Goal: Contribute content

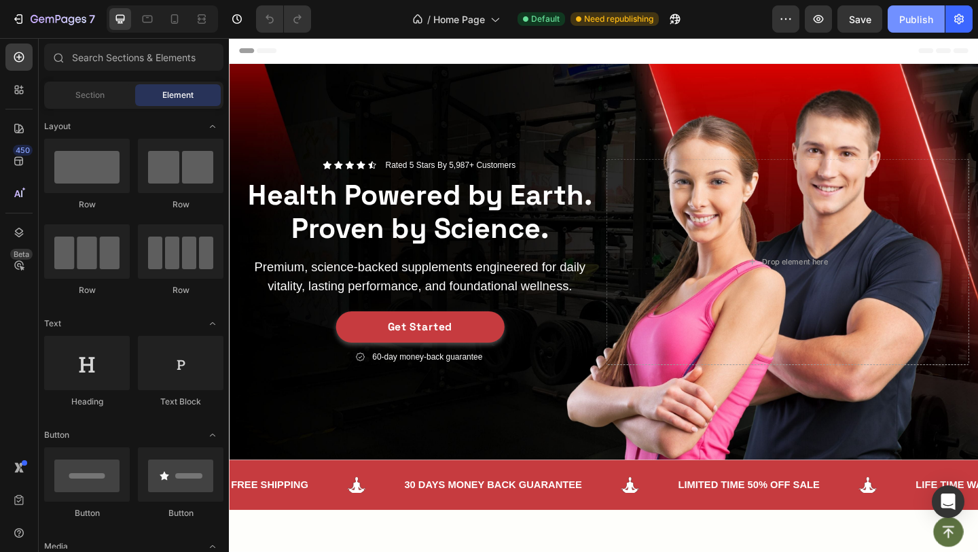
click at [925, 15] on div "Publish" at bounding box center [917, 19] width 34 height 14
click at [917, 20] on div "Publish" at bounding box center [917, 19] width 34 height 14
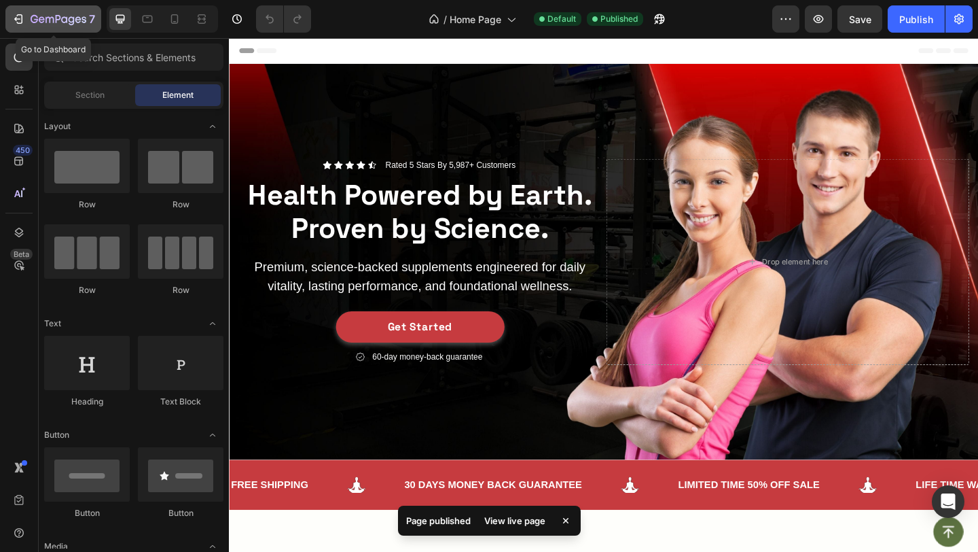
click at [40, 22] on icon "button" at bounding box center [59, 20] width 56 height 12
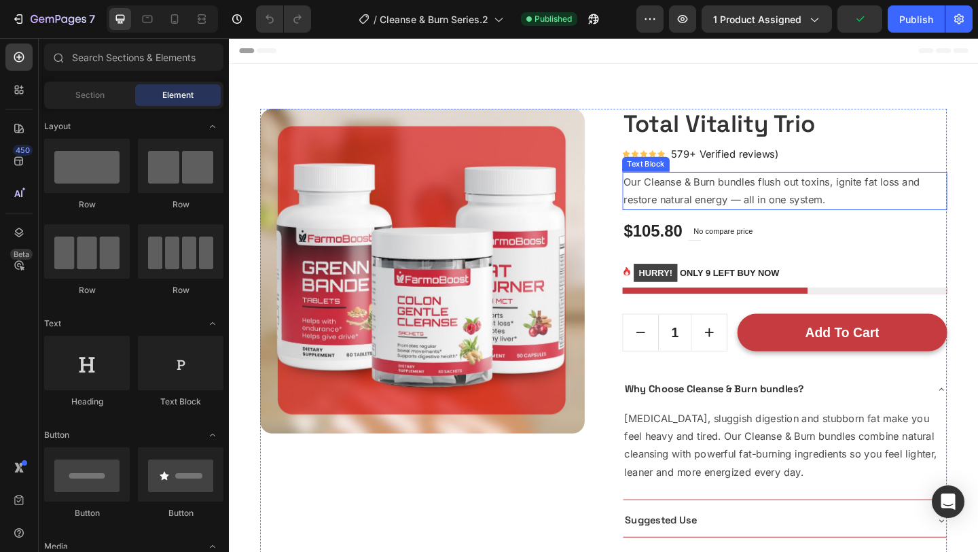
click at [693, 213] on p "Our Cleanse & Burn bundles flush out toxins, ignite fat loss and restore natura…" at bounding box center [833, 204] width 351 height 39
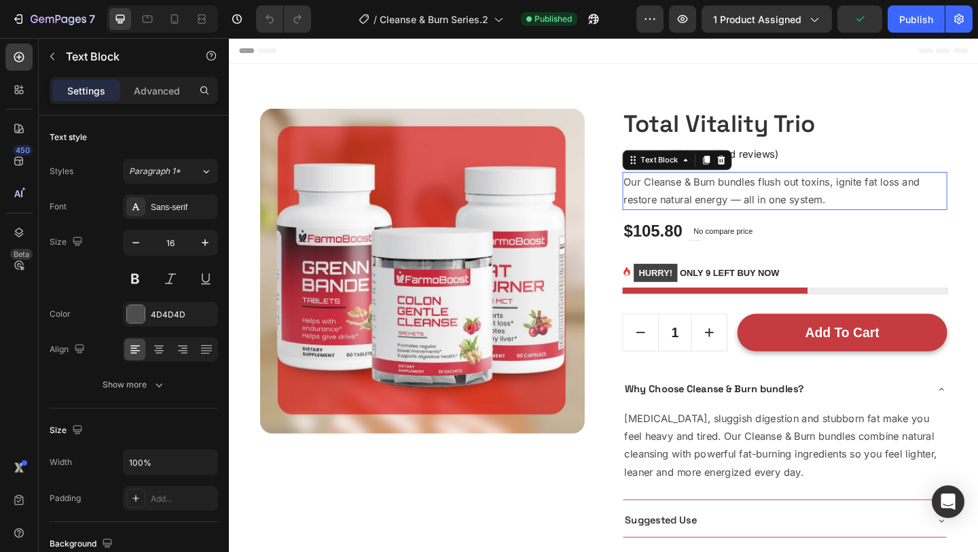
click at [693, 213] on p "Our Cleanse & Burn bundles flush out toxins, ignite fat loss and restore natura…" at bounding box center [833, 204] width 351 height 39
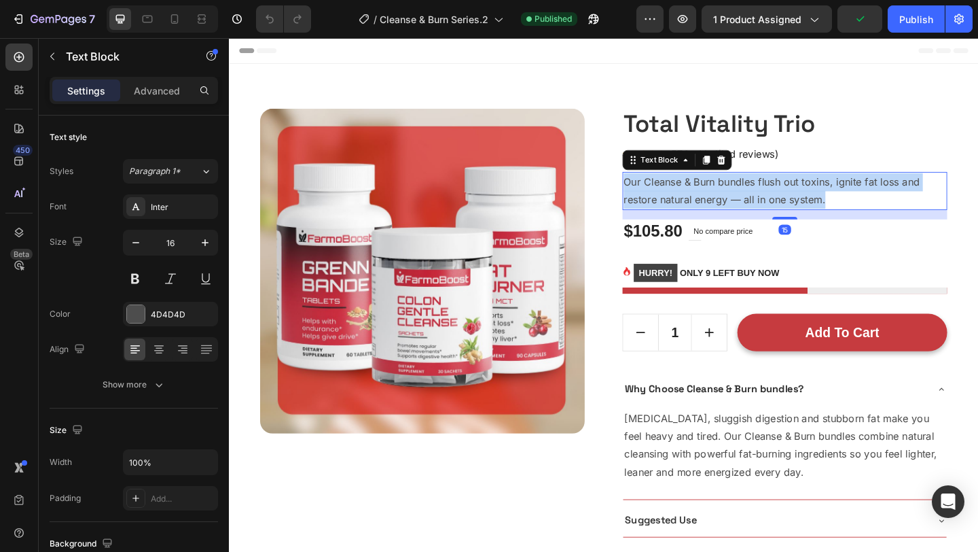
click at [693, 213] on p "Our Cleanse & Burn bundles flush out toxins, ignite fat loss and restore natura…" at bounding box center [833, 204] width 351 height 39
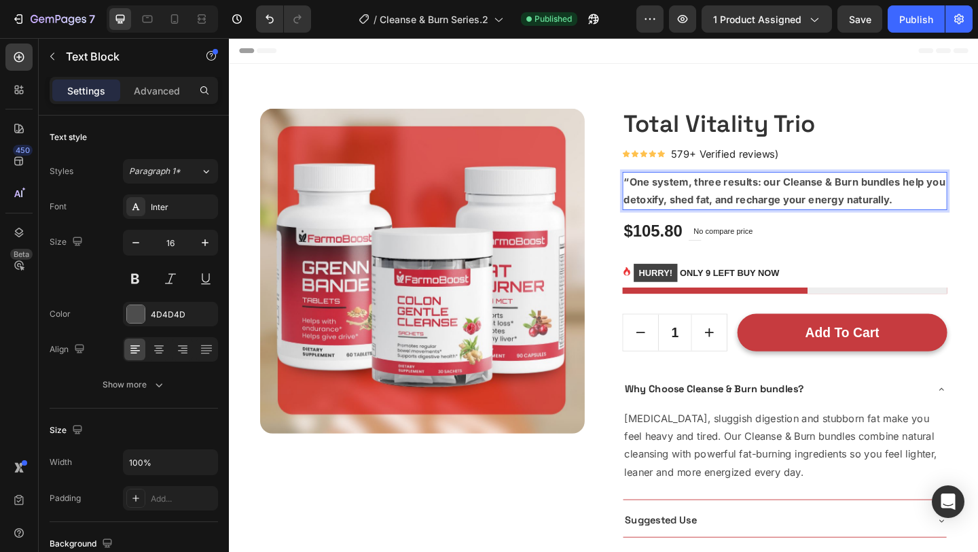
click at [658, 199] on strong "“One system, three results: our Cleanse & Burn bundles help you detoxify, shed …" at bounding box center [833, 204] width 350 height 33
click at [697, 192] on strong "One system, three results: our Cleanse & Burn bundles help you detoxify, shed f…" at bounding box center [830, 204] width 344 height 33
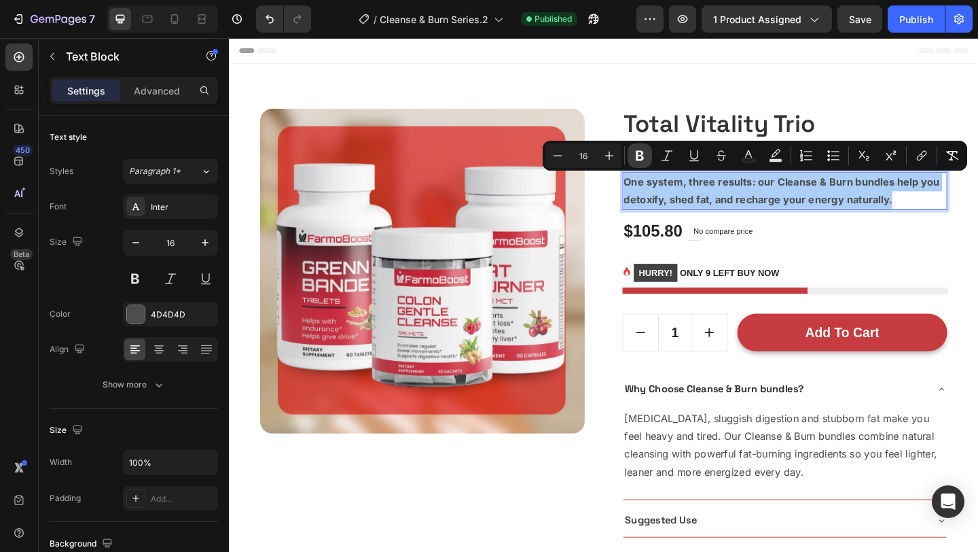
click at [641, 162] on icon "Editor contextual toolbar" at bounding box center [640, 156] width 14 height 14
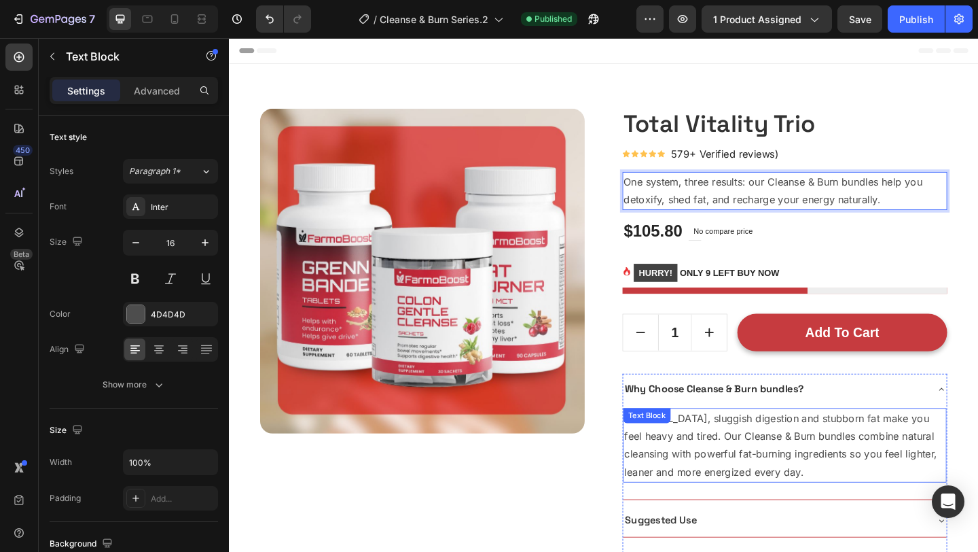
click at [707, 485] on p "Bloating, sluggish digestion and stubborn fat make you feel heavy and tired. Ou…" at bounding box center [833, 481] width 349 height 78
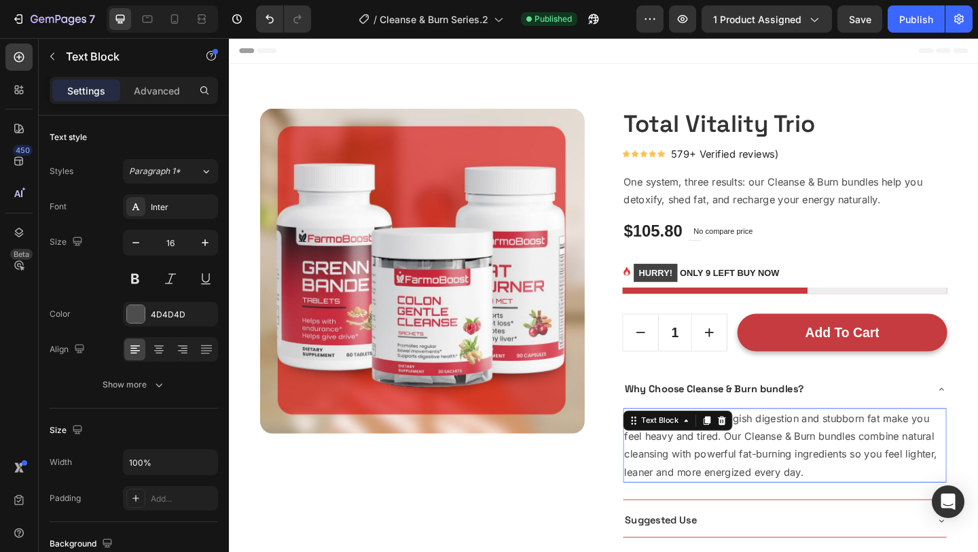
click at [707, 485] on p "Bloating, sluggish digestion and stubborn fat make you feel heavy and tired. Ou…" at bounding box center [833, 481] width 349 height 78
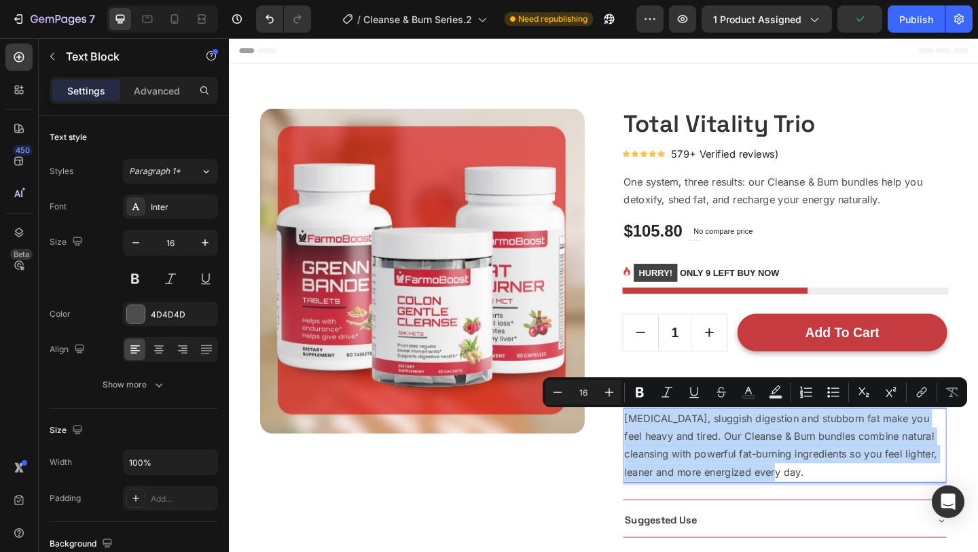
copy p "Bloating, sluggish digestion and stubborn fat make you feel heavy and tired. Ou…"
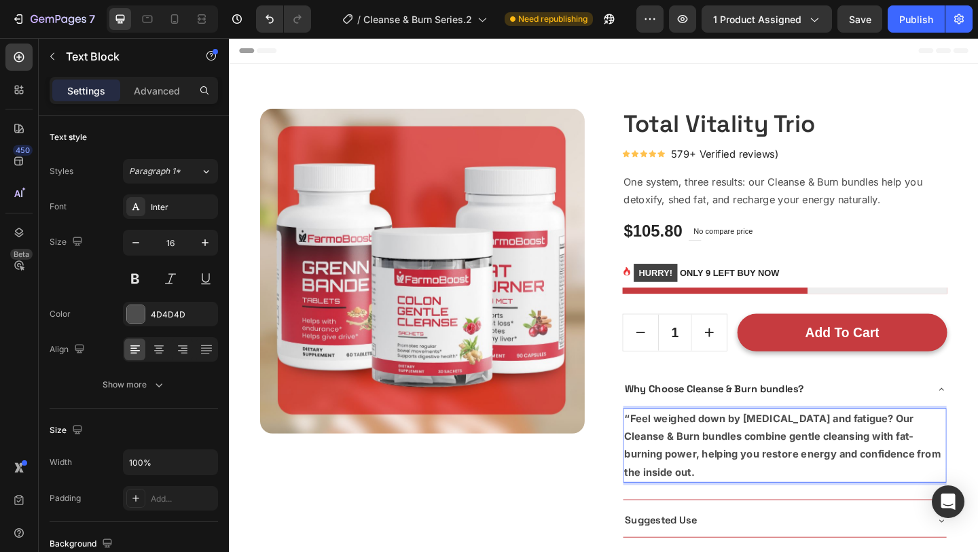
click at [659, 453] on strong "“Feel weighed down by bloating and fatigue? Our Cleanse & Burn bundles combine …" at bounding box center [831, 480] width 345 height 72
click at [687, 454] on strong "Feel weighed down by bloating and fatigue? Our Cleanse & Burn bundles combine g…" at bounding box center [831, 480] width 345 height 72
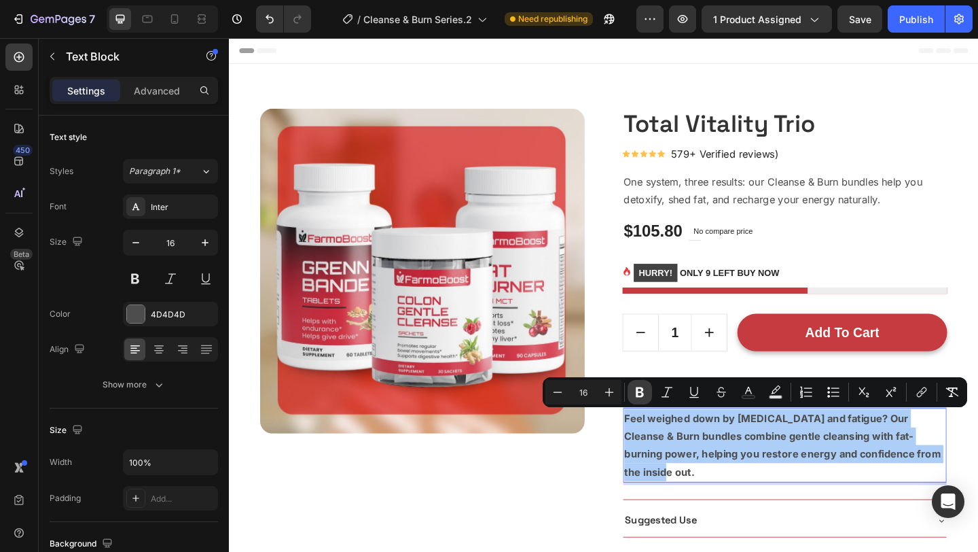
click at [641, 390] on icon "Editor contextual toolbar" at bounding box center [640, 392] width 8 height 10
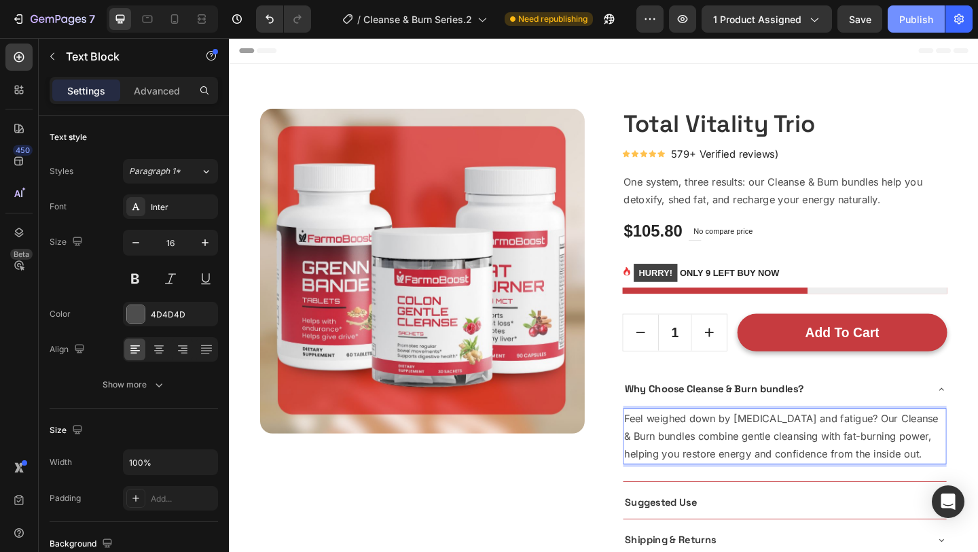
click at [926, 8] on button "Publish" at bounding box center [916, 18] width 57 height 27
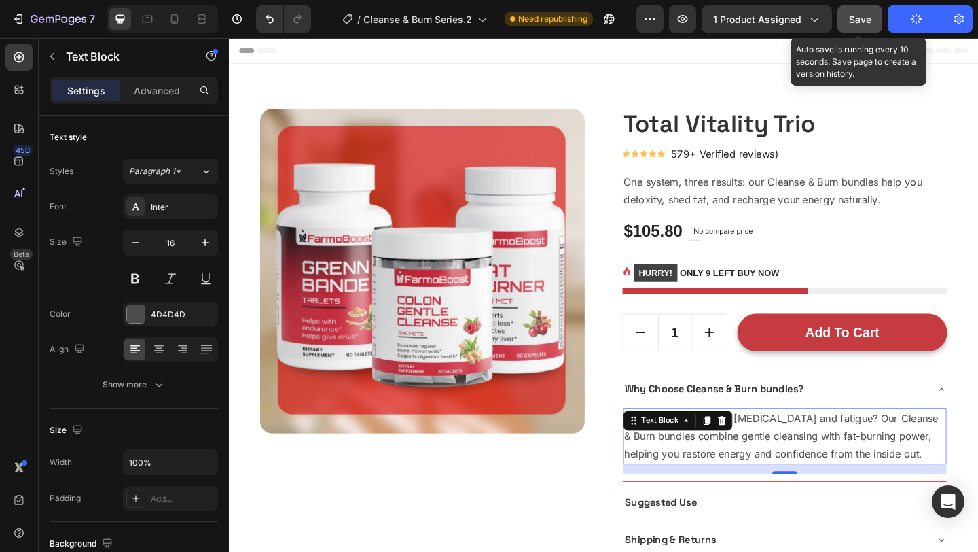
click at [858, 20] on span "Save" at bounding box center [860, 20] width 22 height 12
click at [874, 14] on button "Save" at bounding box center [860, 18] width 45 height 27
click at [877, 16] on button "Save" at bounding box center [860, 18] width 45 height 27
click at [864, 17] on span "Save" at bounding box center [860, 20] width 22 height 12
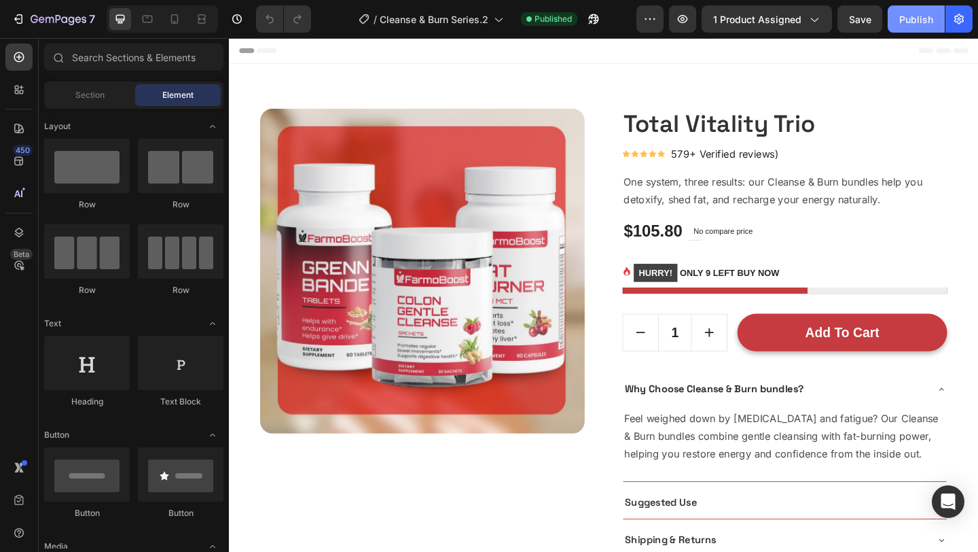
click at [928, 14] on div "Publish" at bounding box center [917, 19] width 34 height 14
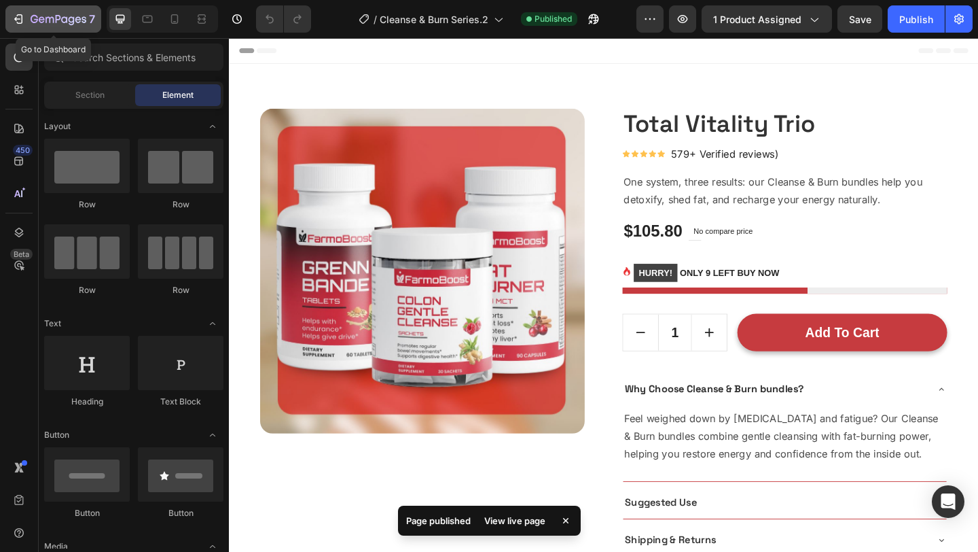
click at [20, 24] on icon "button" at bounding box center [19, 19] width 14 height 14
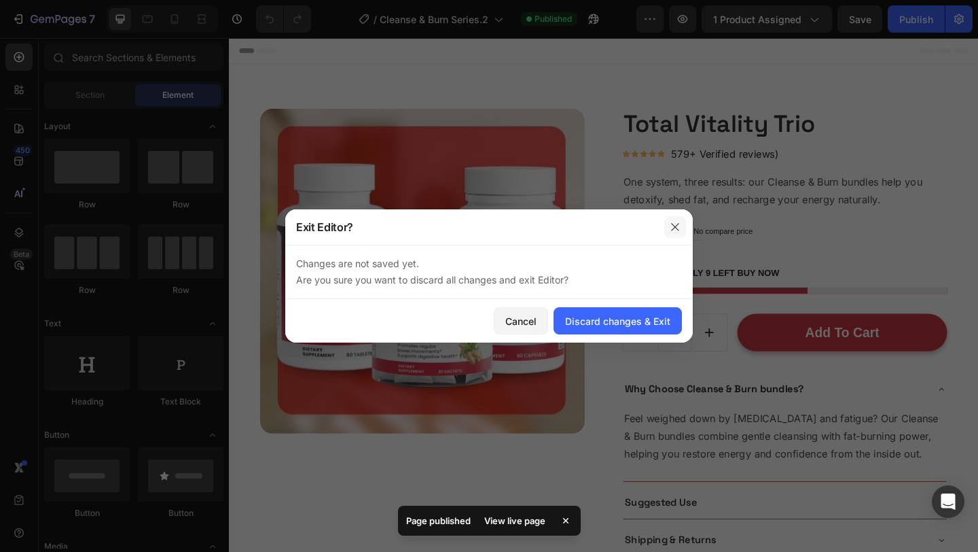
click at [669, 230] on button "button" at bounding box center [676, 227] width 22 height 22
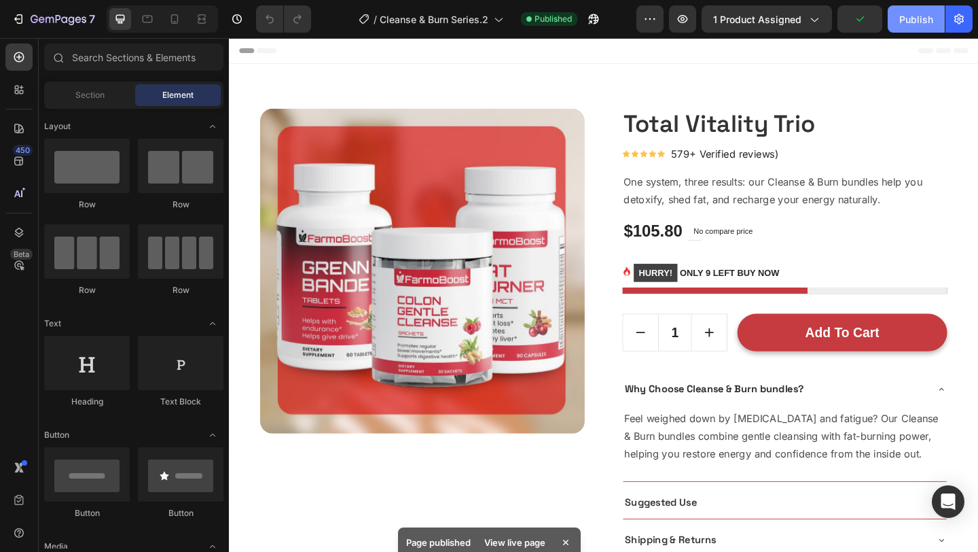
click at [915, 20] on div "Publish" at bounding box center [917, 19] width 34 height 14
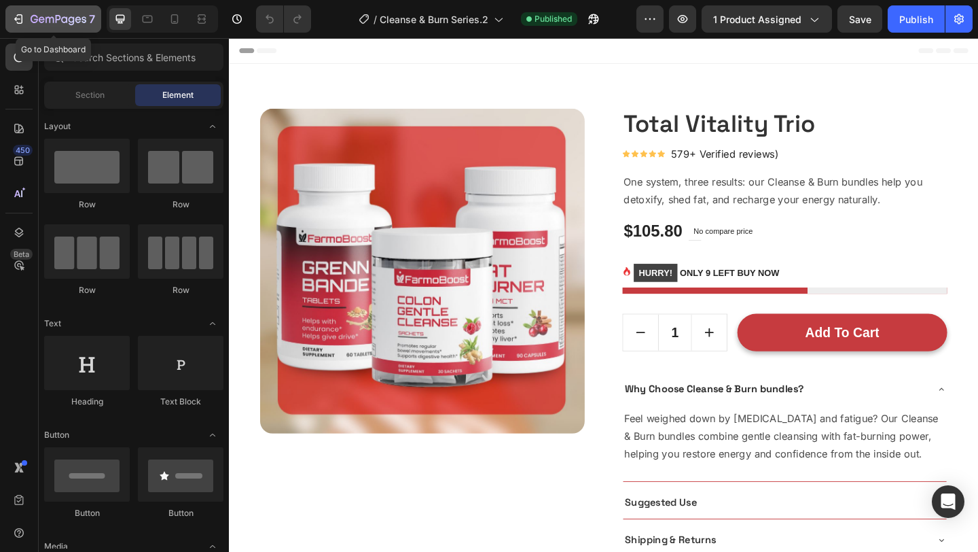
click at [46, 21] on icon "button" at bounding box center [50, 20] width 8 height 6
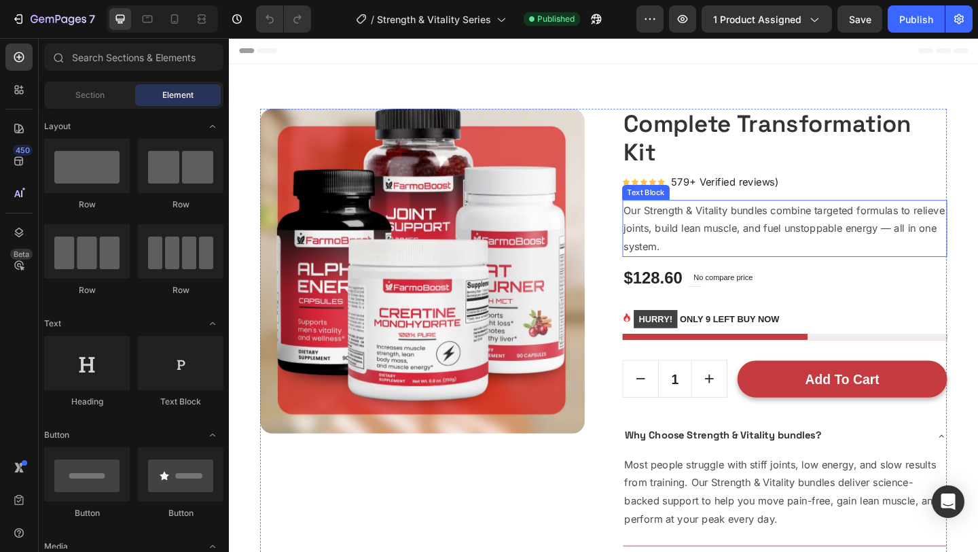
click at [715, 240] on p "Our Strength & Vitality bundles combine targeted formulas to relieve joints, bu…" at bounding box center [833, 244] width 351 height 58
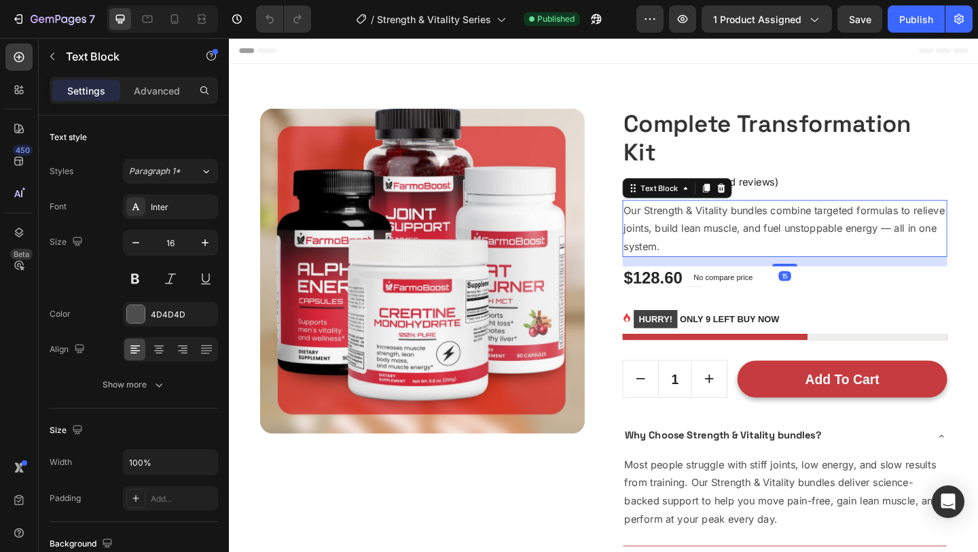
click at [715, 240] on p "Our Strength & Vitality bundles combine targeted formulas to relieve joints, bu…" at bounding box center [833, 244] width 351 height 58
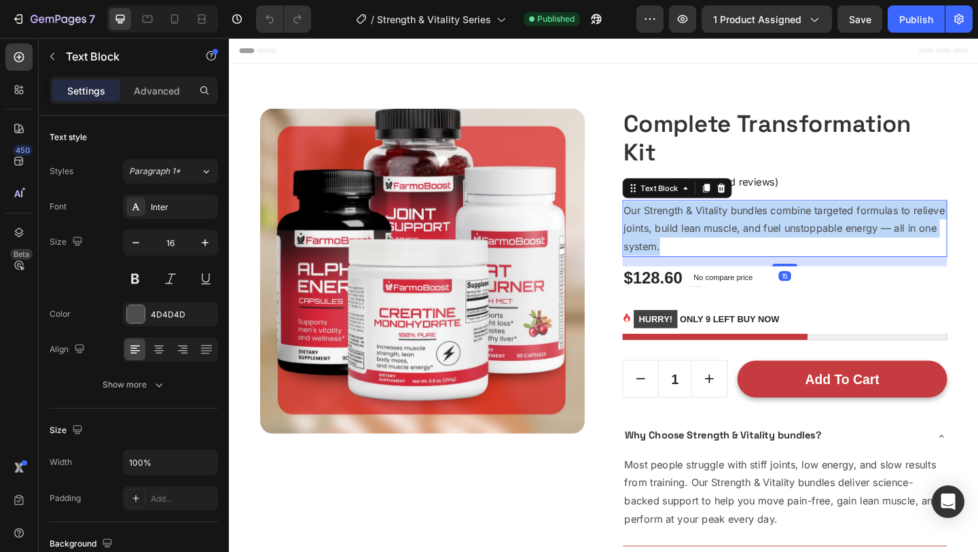
click at [715, 240] on p "Our Strength & Vitality bundles combine targeted formulas to relieve joints, bu…" at bounding box center [833, 244] width 351 height 58
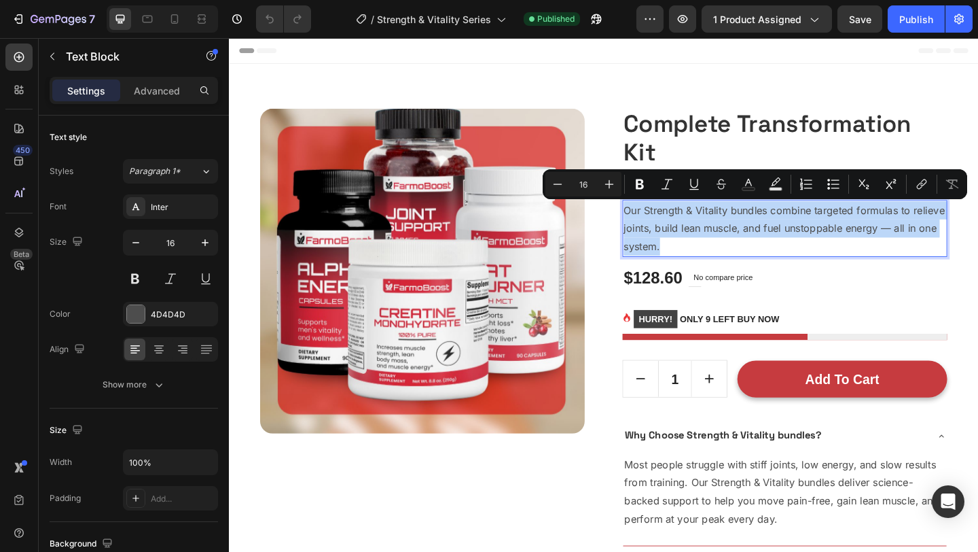
copy p "Our Strength & Vitality bundles combine targeted formulas to relieve joints, bu…"
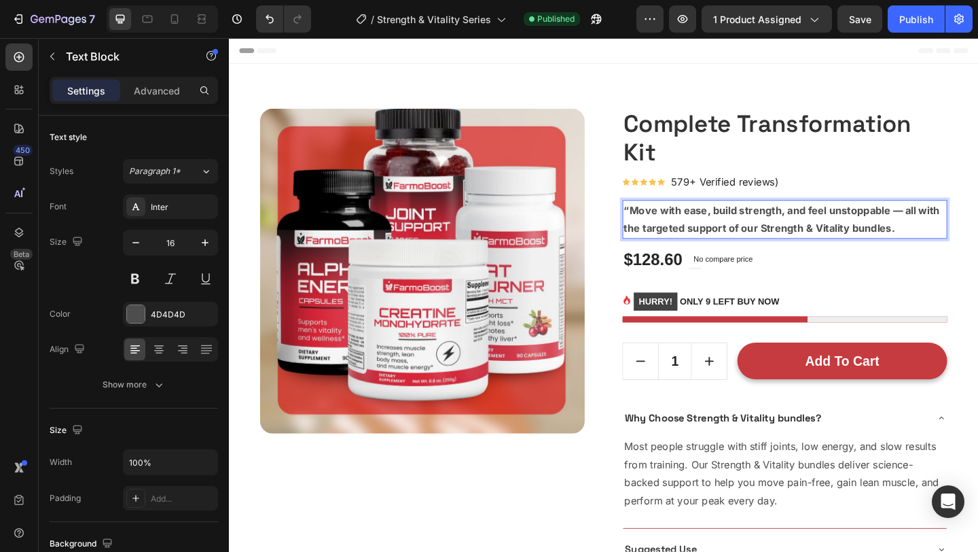
click at [728, 247] on strong "“Move with ease, build strength, and feel unstoppable — all with the targeted s…" at bounding box center [830, 234] width 344 height 33
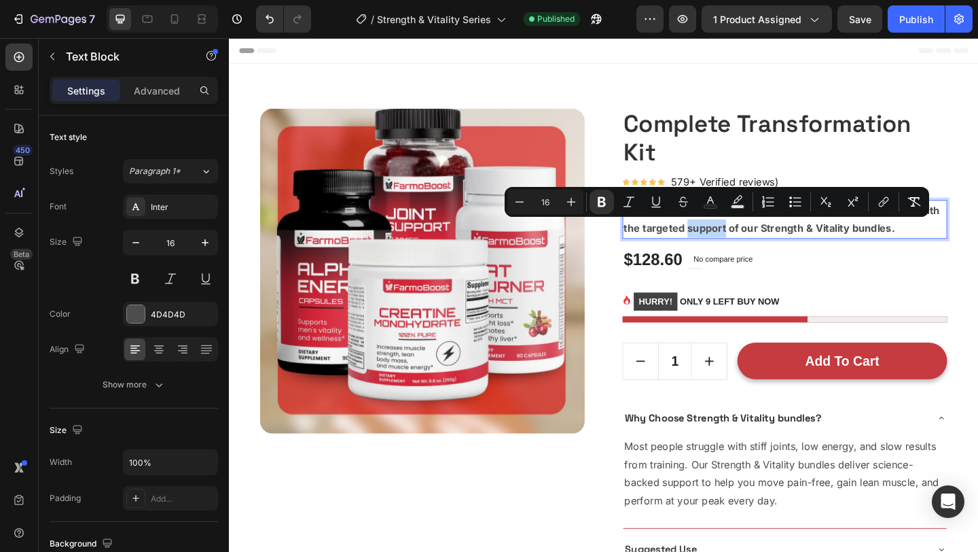
click at [686, 240] on strong "“Move with ease, build strength, and feel unstoppable — all with the targeted s…" at bounding box center [830, 234] width 344 height 33
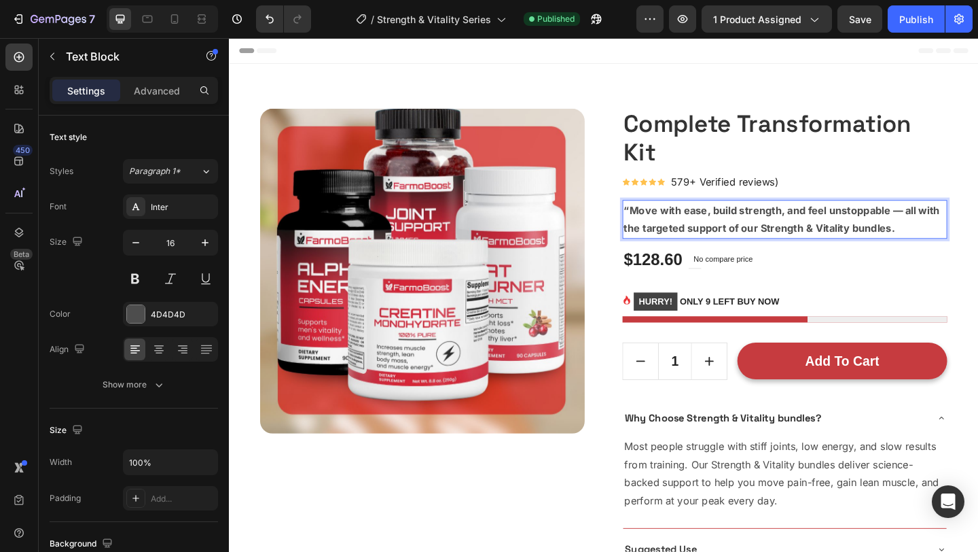
click at [659, 227] on strong "“Move with ease, build strength, and feel unstoppable — all with the targeted s…" at bounding box center [830, 234] width 344 height 33
click at [687, 219] on strong "Move with ease, build strength, and feel unstoppable — all with the targeted su…" at bounding box center [827, 234] width 338 height 33
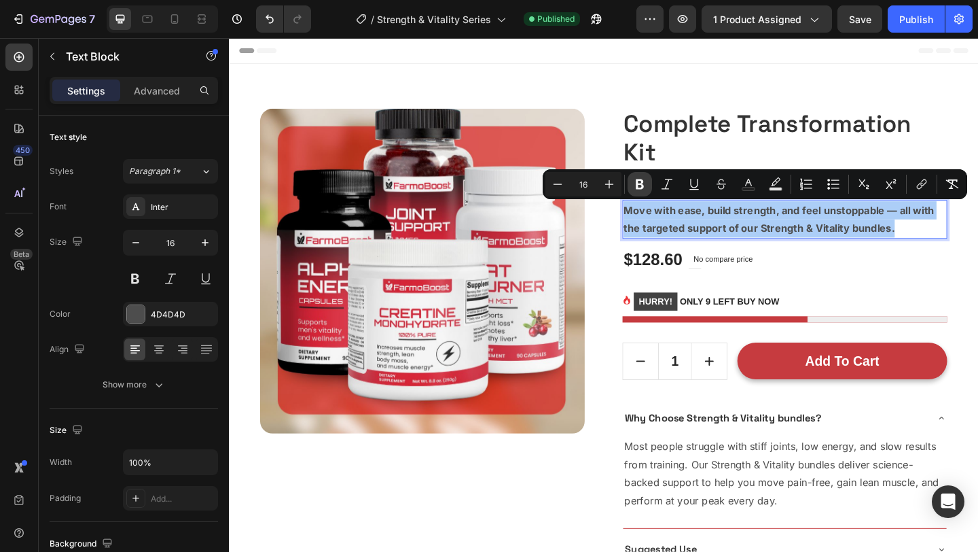
click at [637, 180] on icon "Editor contextual toolbar" at bounding box center [640, 184] width 8 height 10
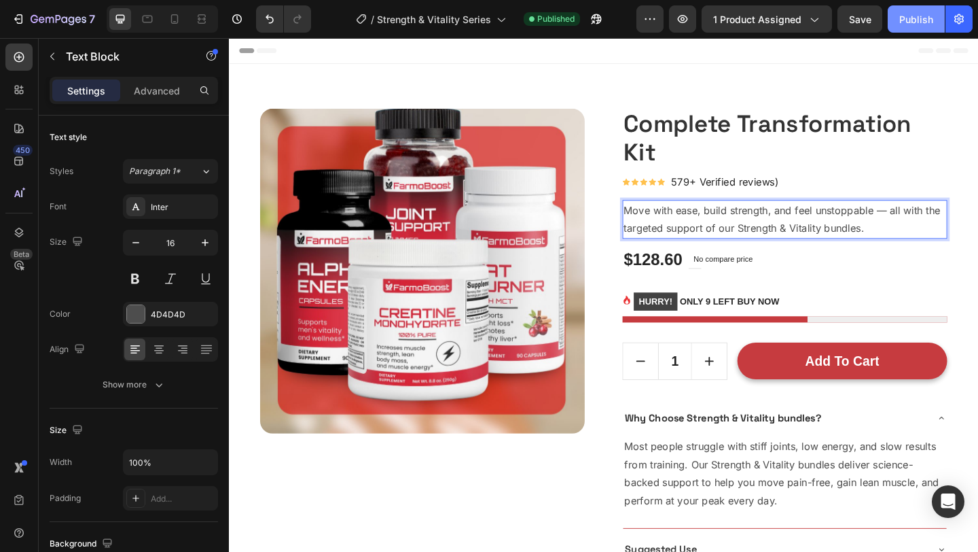
click at [921, 18] on div "Publish" at bounding box center [917, 19] width 34 height 14
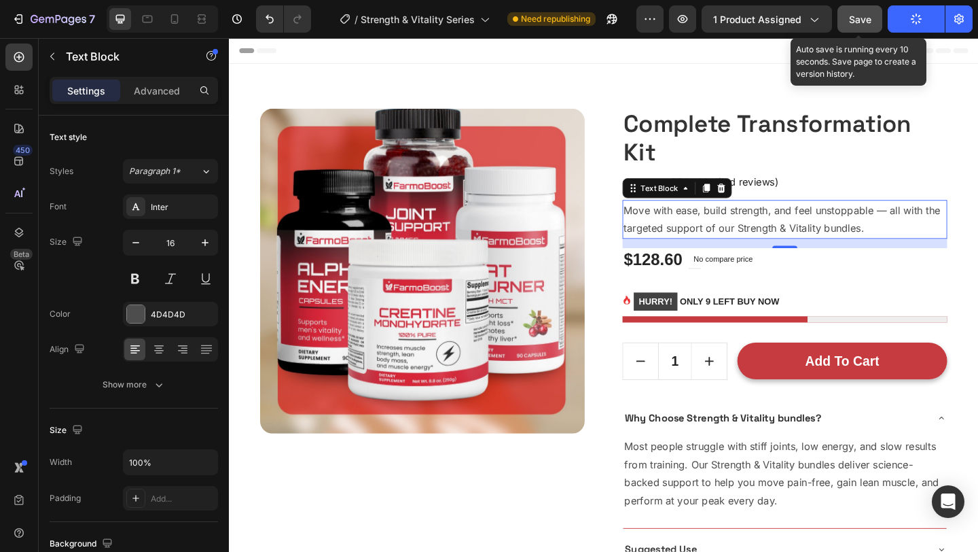
click at [866, 12] on div "Save" at bounding box center [860, 19] width 22 height 14
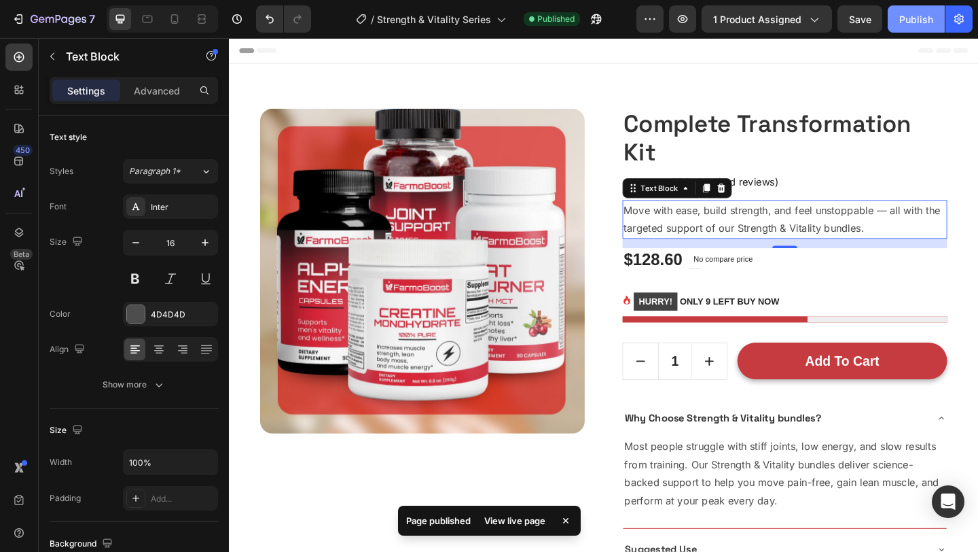
click at [924, 21] on div "Publish" at bounding box center [917, 19] width 34 height 14
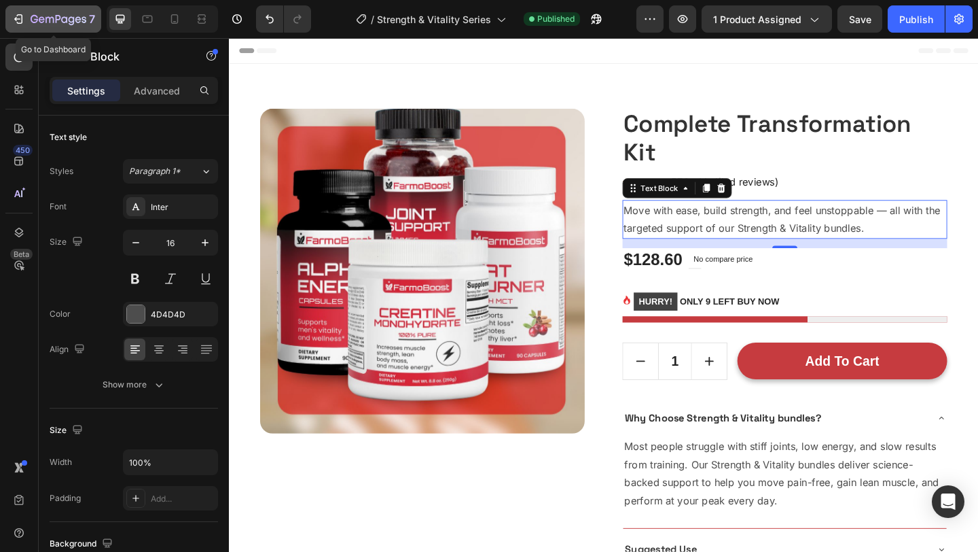
click at [48, 16] on icon "button" at bounding box center [59, 20] width 56 height 12
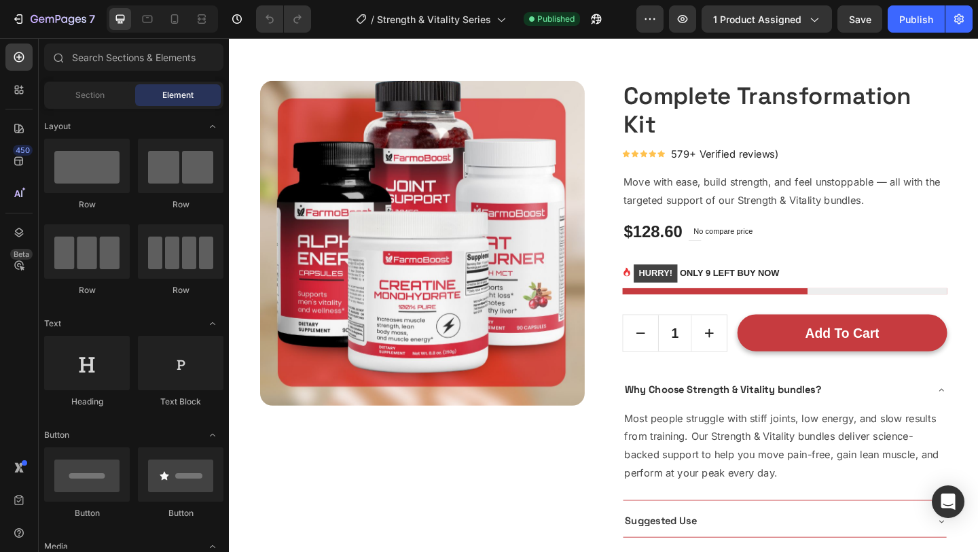
scroll to position [40, 0]
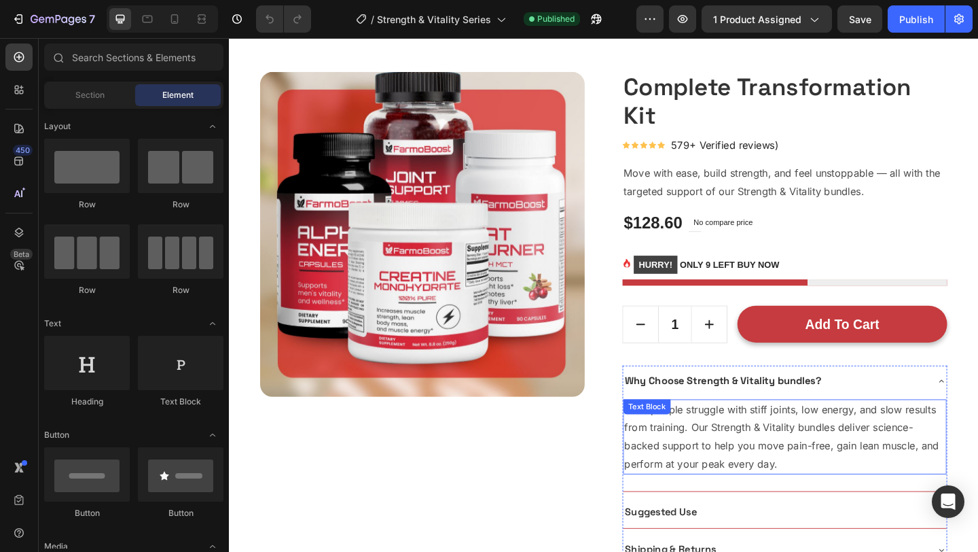
click at [739, 459] on p "Most people struggle with stiff joints, low energy, and slow results from train…" at bounding box center [833, 471] width 349 height 78
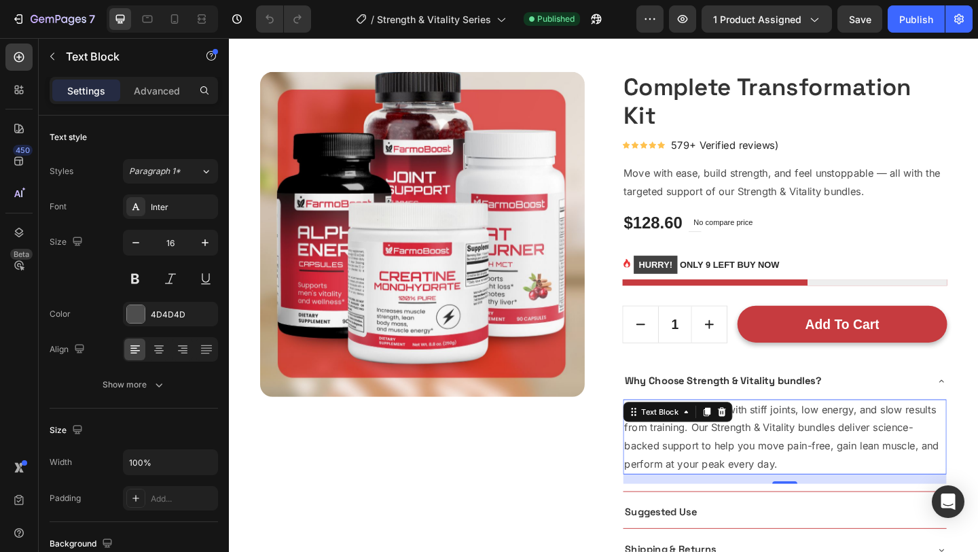
click at [700, 478] on p "Most people struggle with stiff joints, low energy, and slow results from train…" at bounding box center [833, 471] width 349 height 78
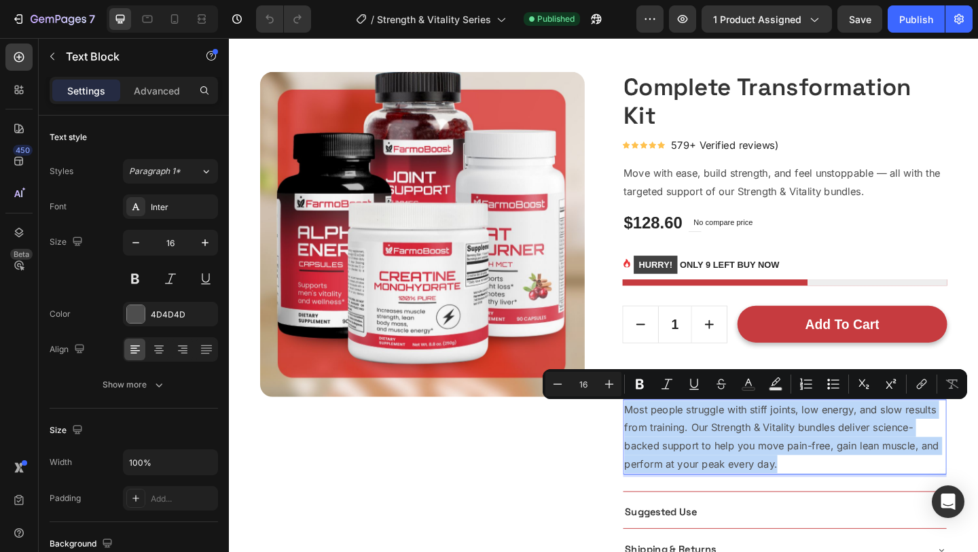
copy p "Most people struggle with stiff joints, low energy, and slow results from train…"
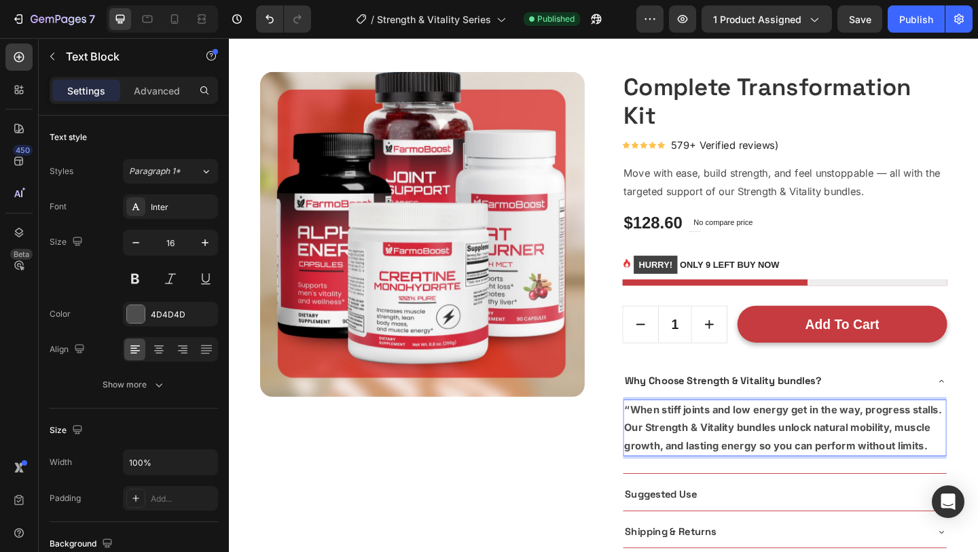
click at [663, 446] on strong "“When stiff joints and low energy get in the way, progress stalls. Our Strength…" at bounding box center [831, 461] width 345 height 53
click at [694, 446] on strong "When stiff joints and low energy get in the way, progress stalls. Our Strength …" at bounding box center [828, 461] width 339 height 53
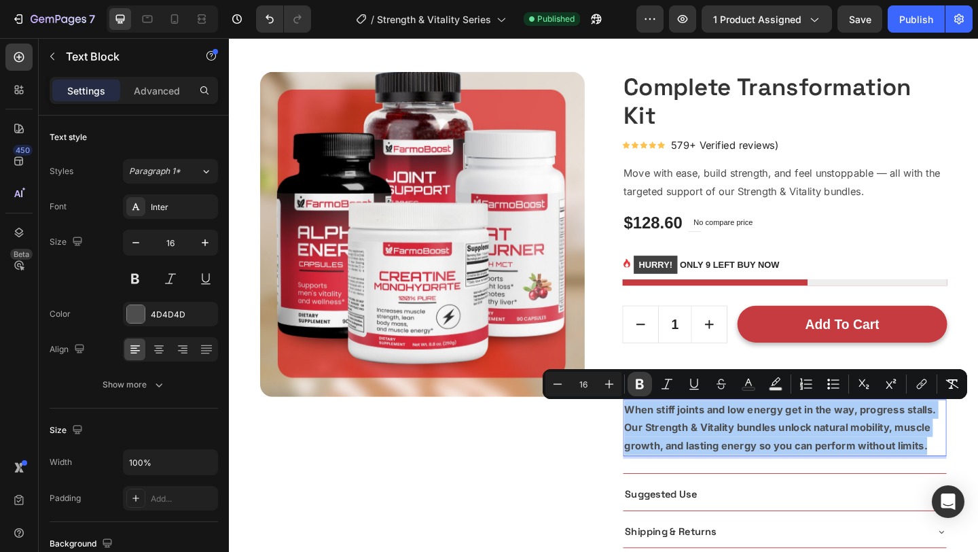
click at [639, 385] on icon "Editor contextual toolbar" at bounding box center [640, 384] width 14 height 14
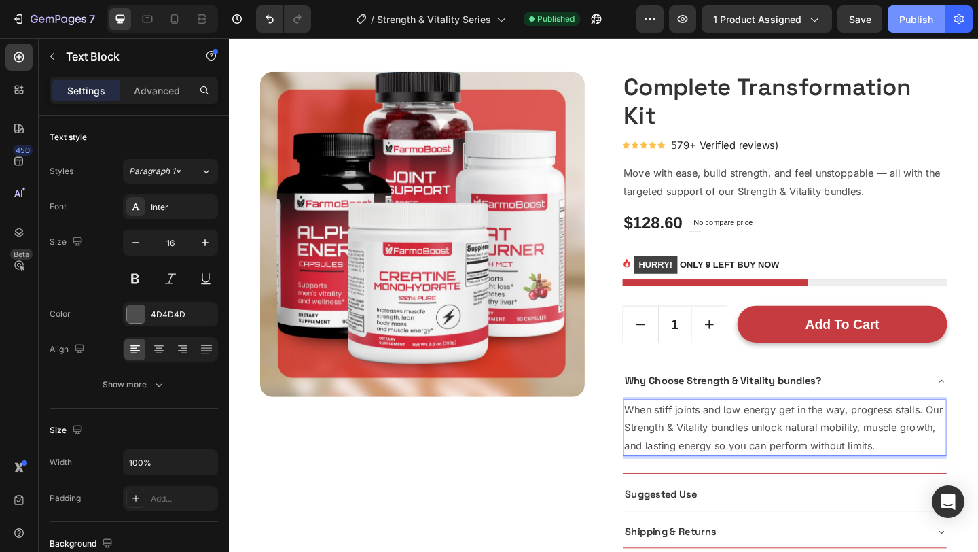
click at [907, 20] on div "Publish" at bounding box center [917, 19] width 34 height 14
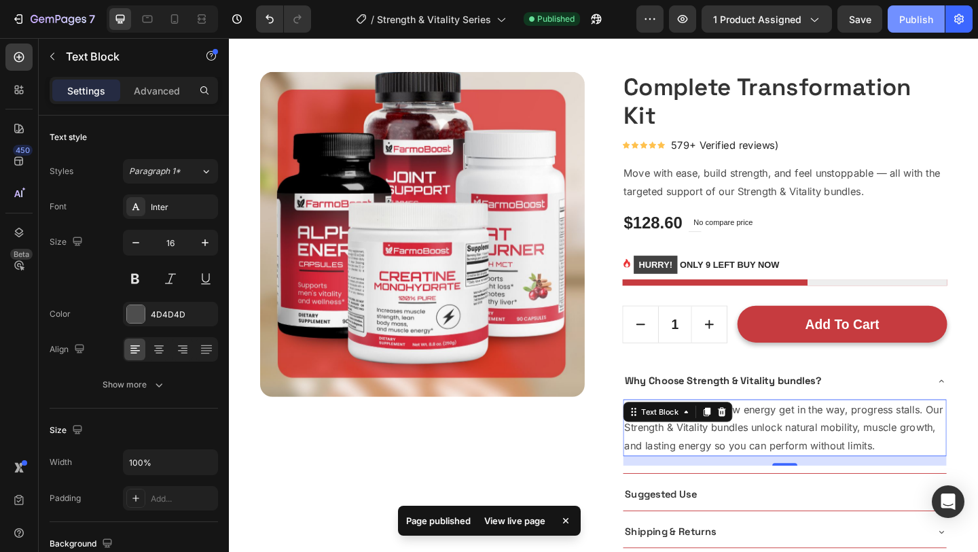
click at [907, 20] on div "Publish" at bounding box center [917, 19] width 34 height 14
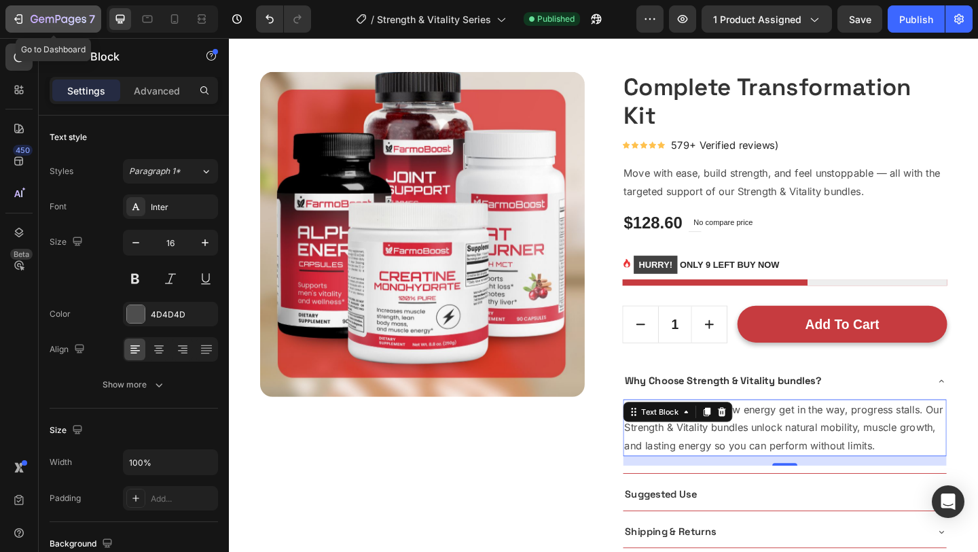
click at [31, 17] on icon "button" at bounding box center [59, 20] width 56 height 12
